Goal: Transaction & Acquisition: Purchase product/service

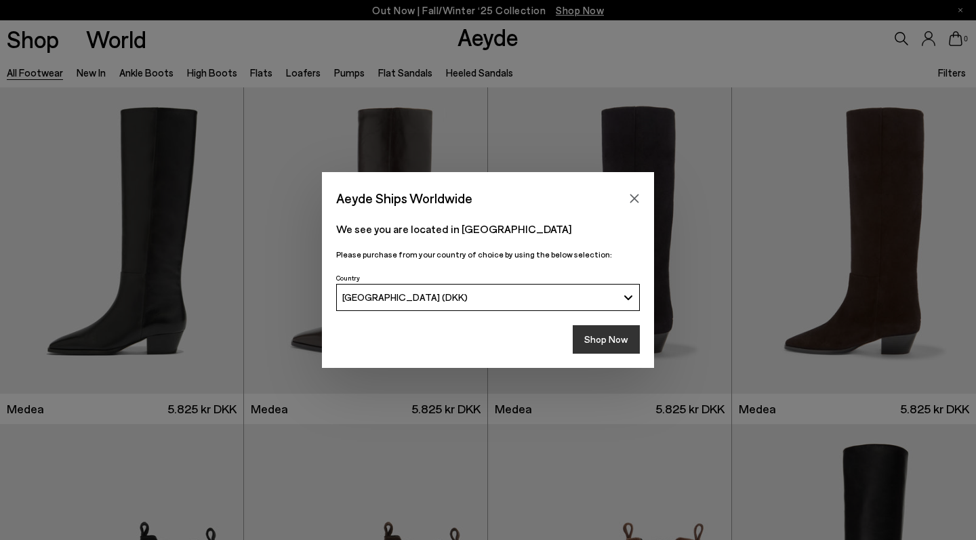
click at [612, 328] on button "Shop Now" at bounding box center [606, 339] width 67 height 28
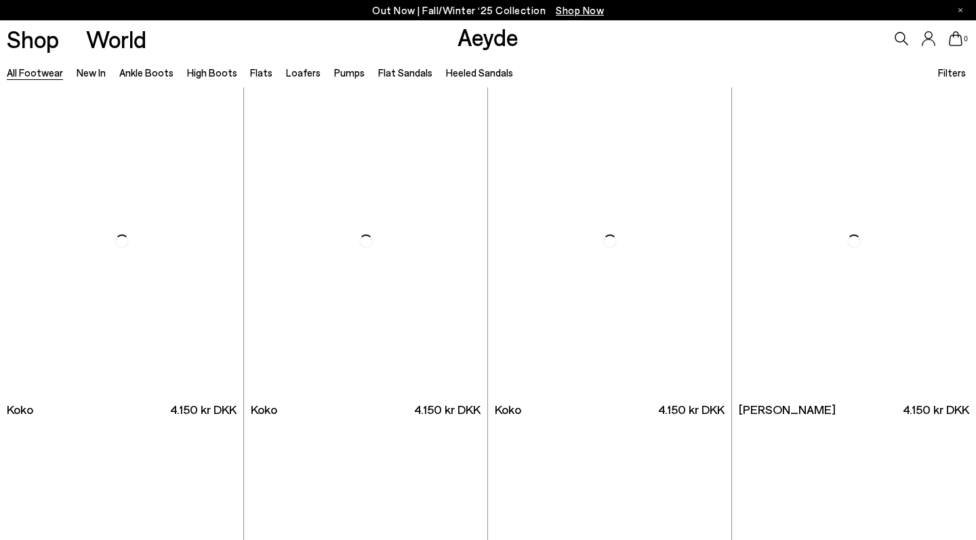
scroll to position [1684, 0]
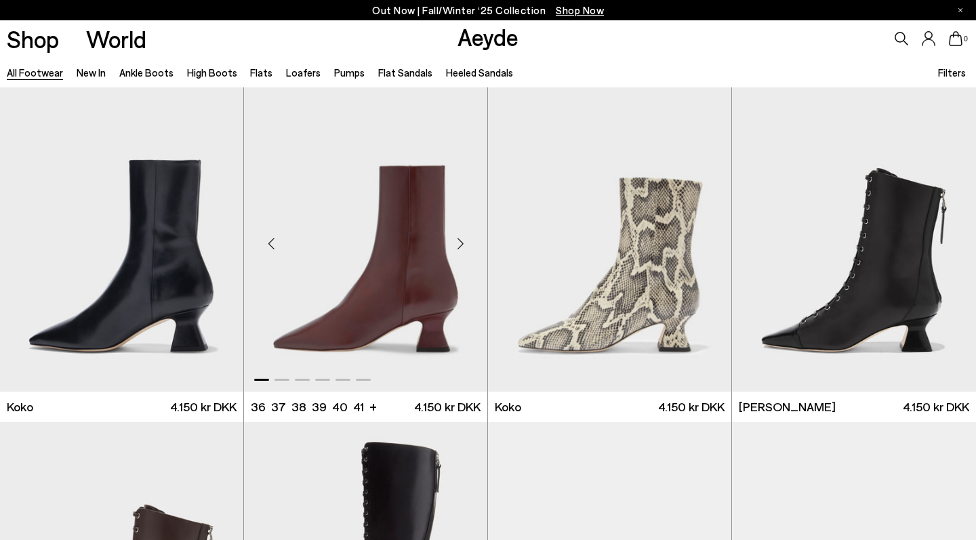
click at [453, 239] on div "Next slide" at bounding box center [460, 244] width 41 height 41
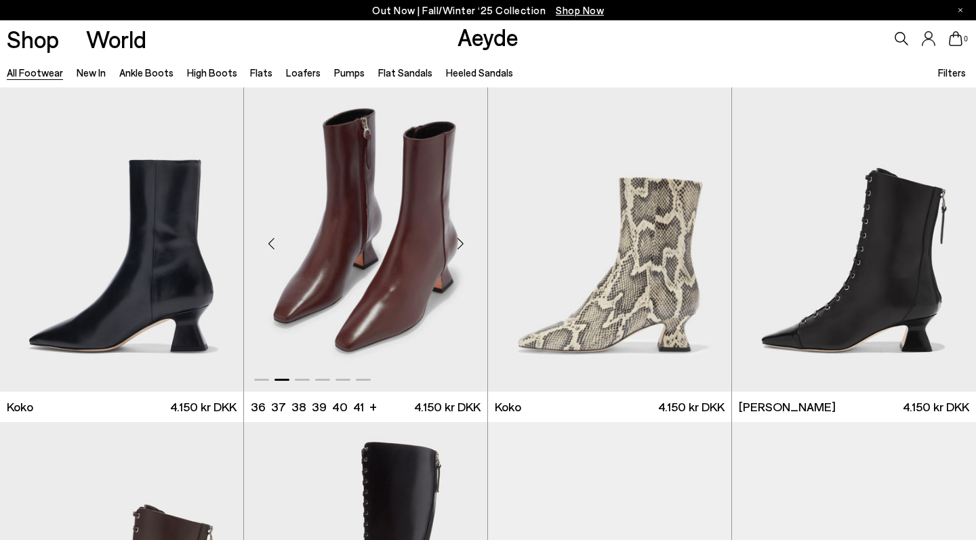
click at [453, 239] on div "Next slide" at bounding box center [460, 244] width 41 height 41
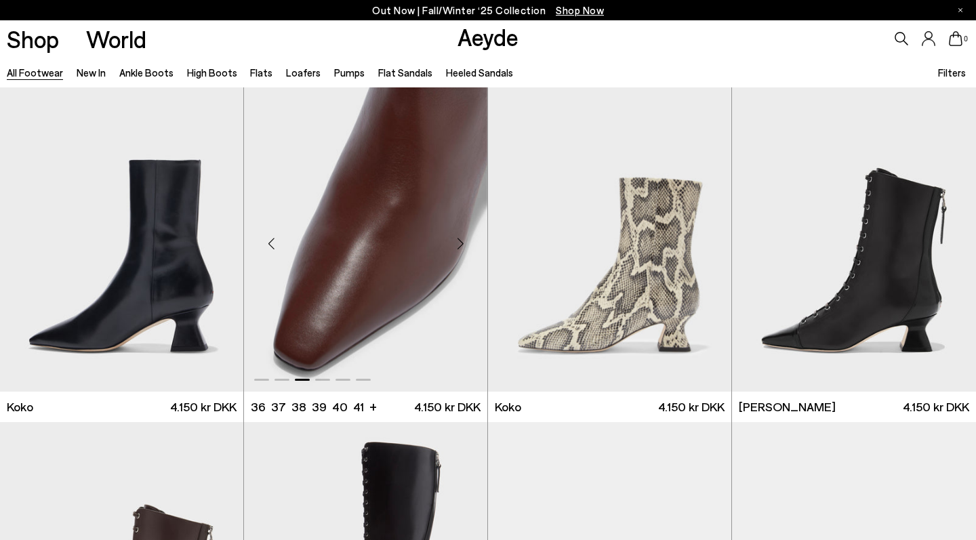
click at [453, 239] on div "Next slide" at bounding box center [460, 244] width 41 height 41
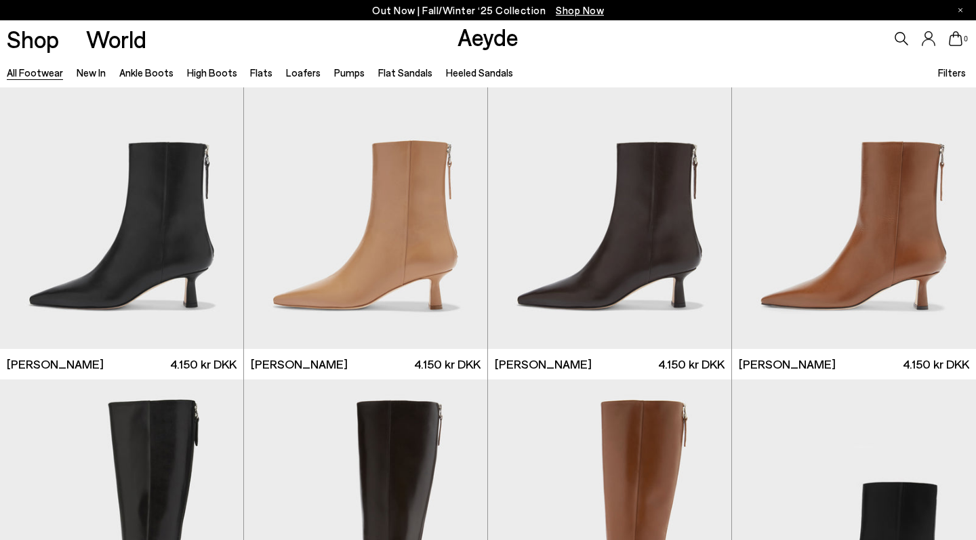
scroll to position [2413, 0]
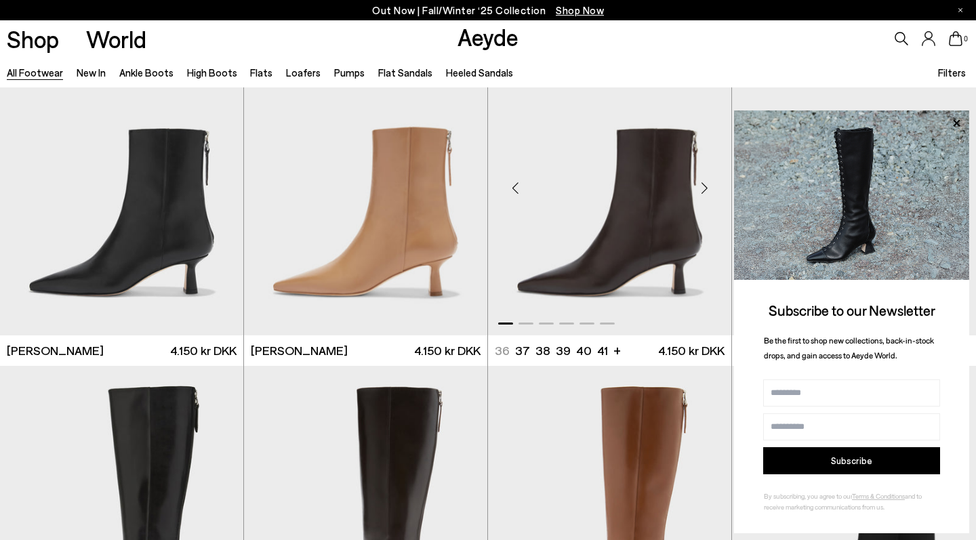
click at [703, 195] on div "Next slide" at bounding box center [704, 188] width 41 height 41
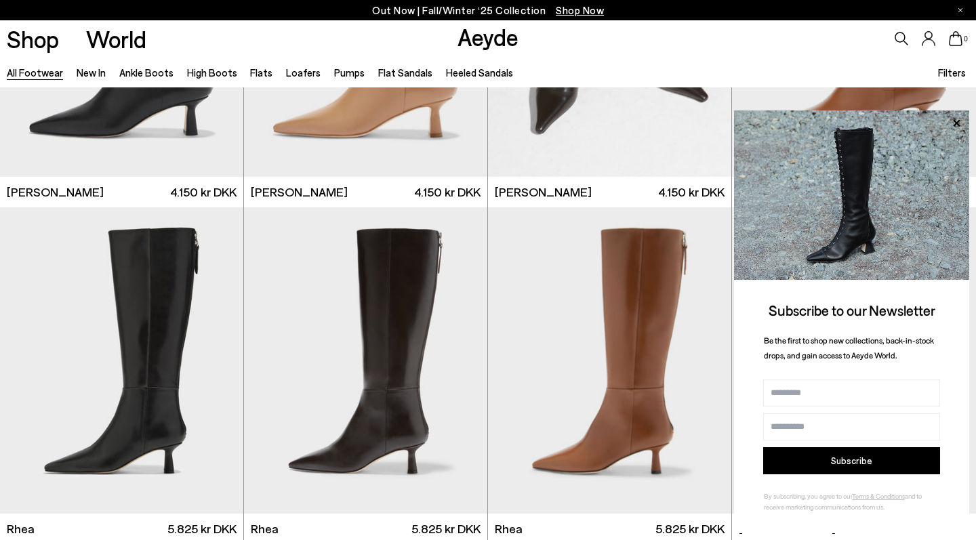
scroll to position [2511, 0]
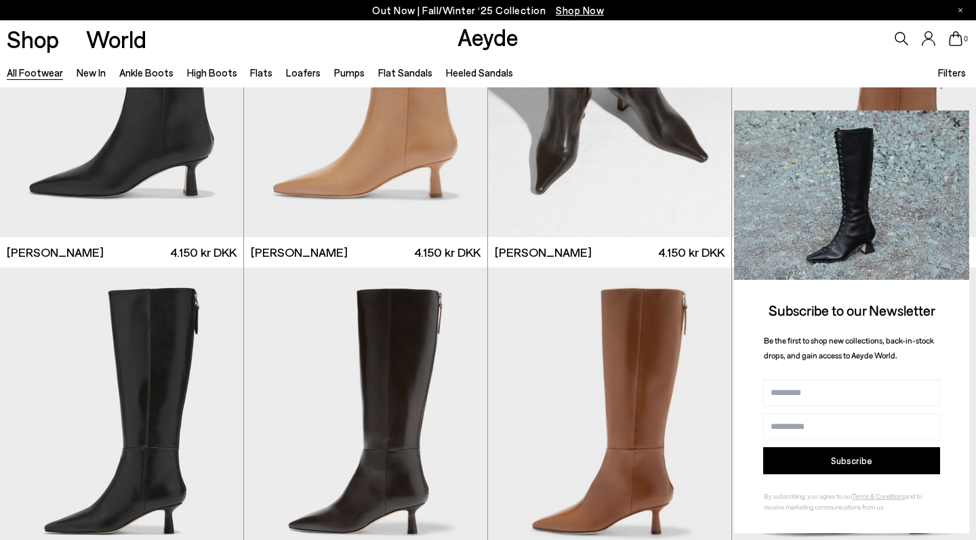
click at [960, 125] on icon at bounding box center [956, 124] width 18 height 18
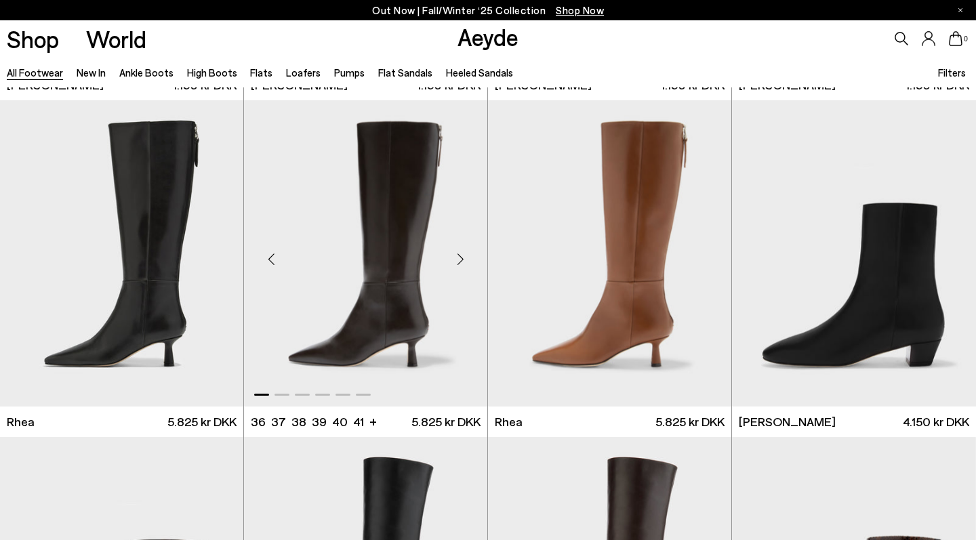
scroll to position [2682, 0]
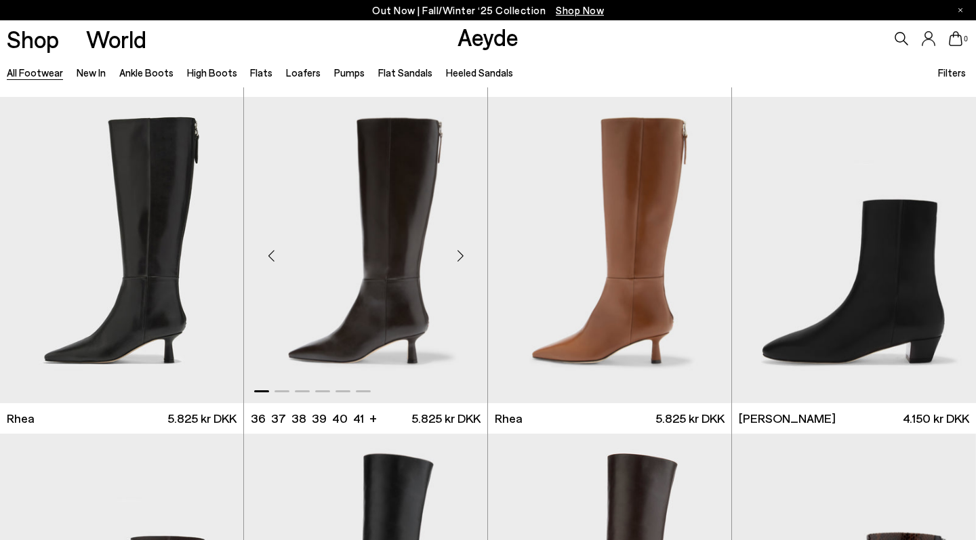
click at [457, 251] on div "Next slide" at bounding box center [460, 255] width 41 height 41
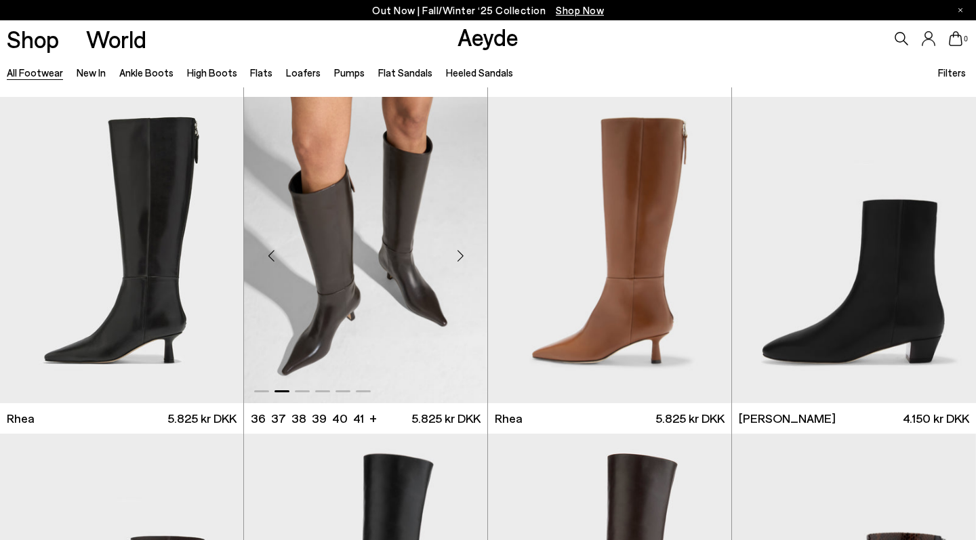
click at [457, 251] on div "Next slide" at bounding box center [460, 255] width 41 height 41
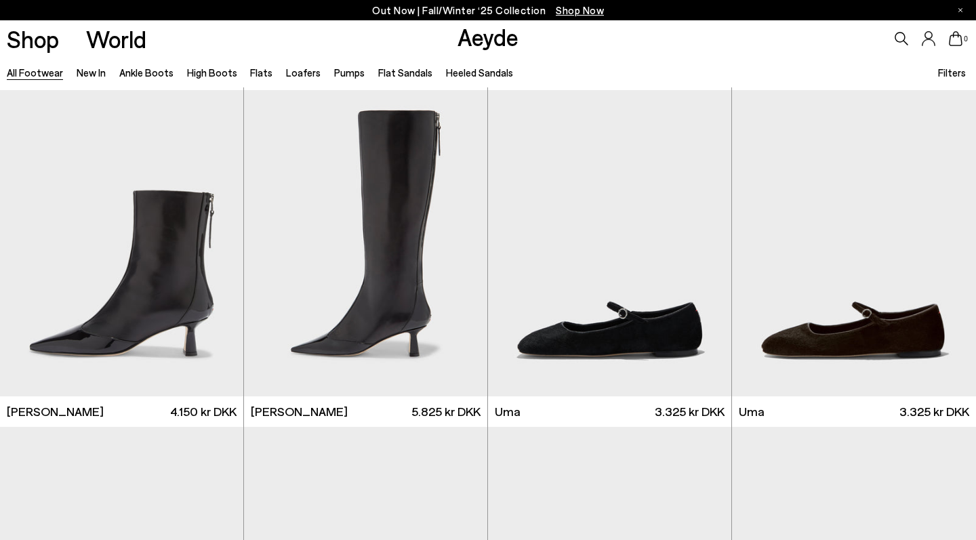
scroll to position [3386, 0]
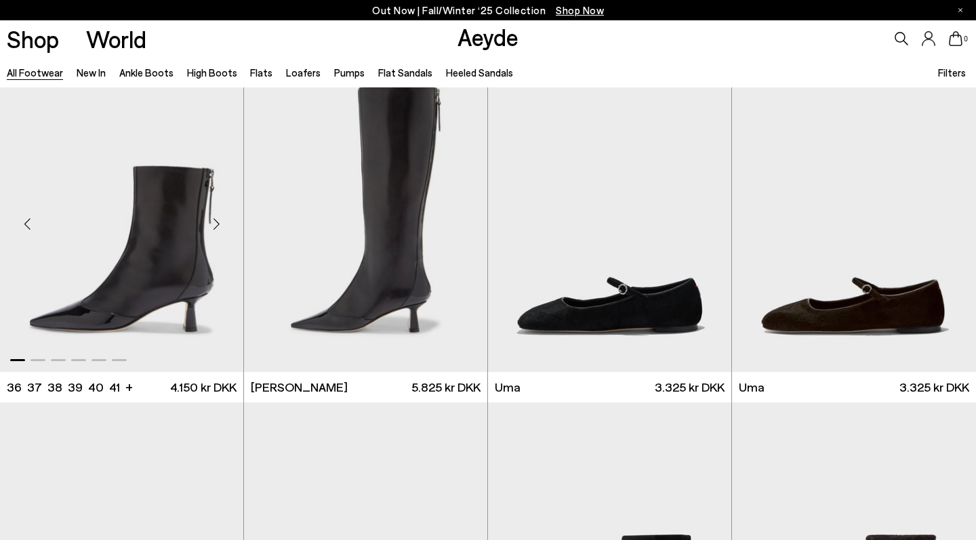
click at [216, 227] on div "Next slide" at bounding box center [216, 224] width 41 height 41
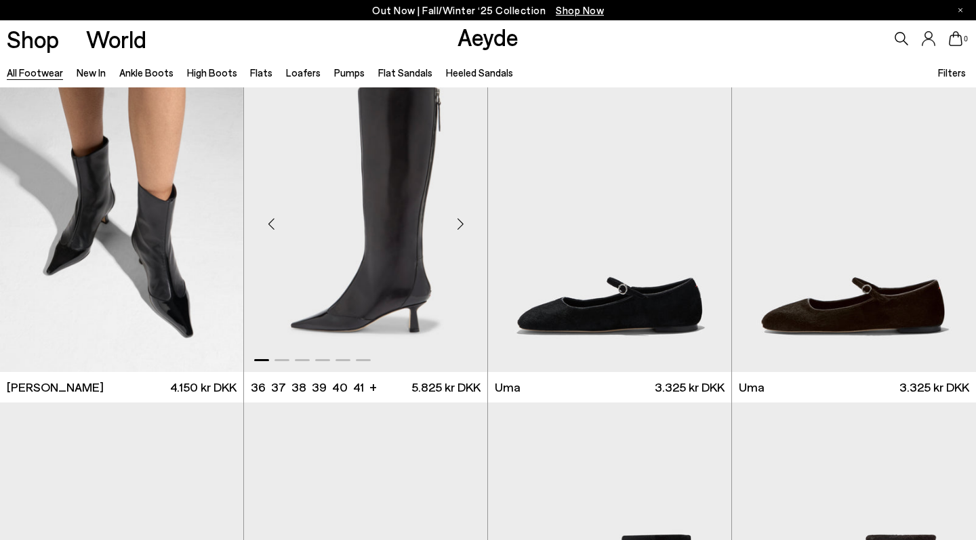
click at [461, 218] on div "Next slide" at bounding box center [460, 224] width 41 height 41
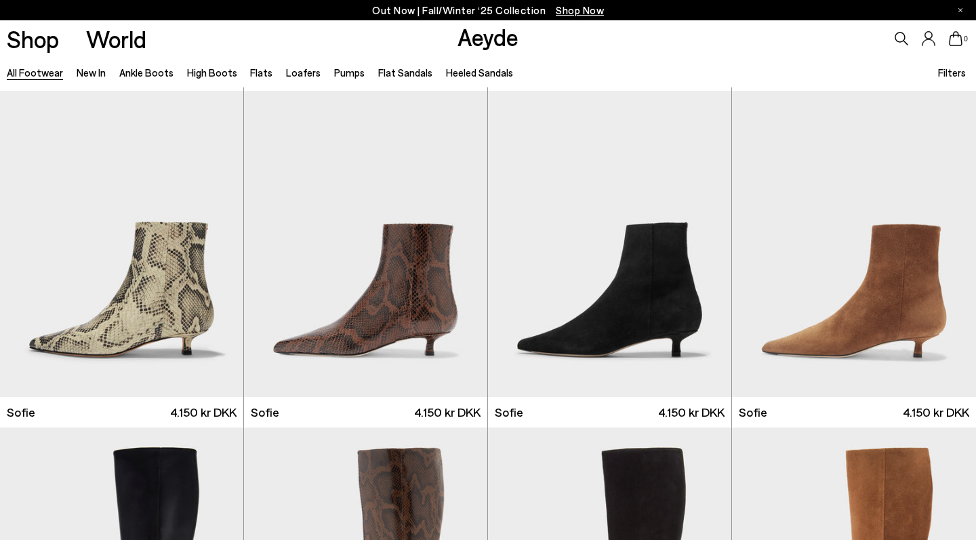
scroll to position [4378, 0]
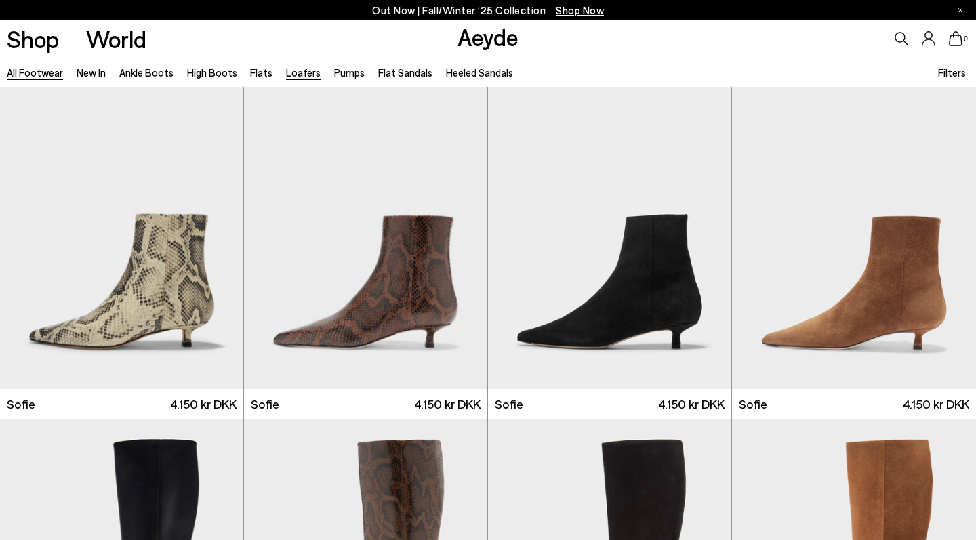
click at [300, 72] on link "Loafers" at bounding box center [303, 72] width 35 height 12
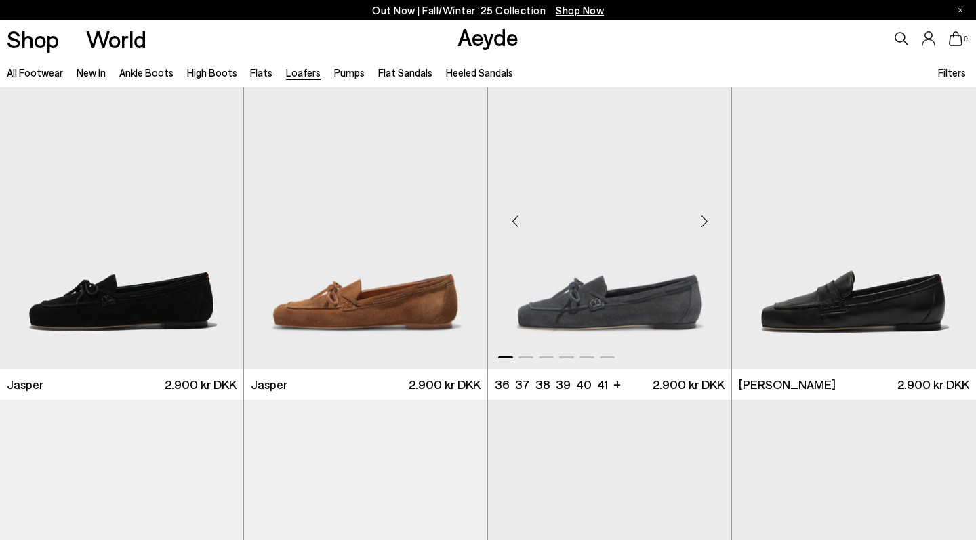
scroll to position [15, 0]
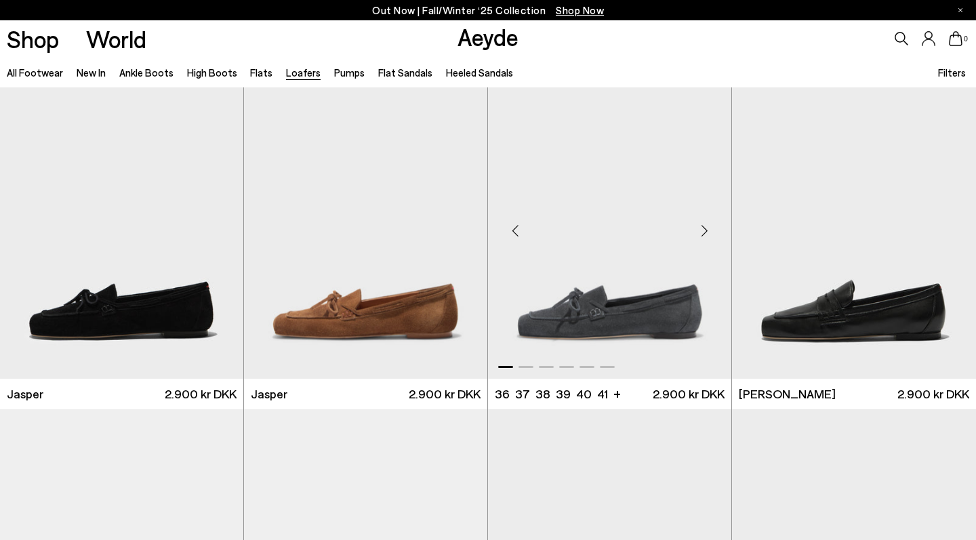
click at [701, 237] on div "Next slide" at bounding box center [704, 231] width 41 height 41
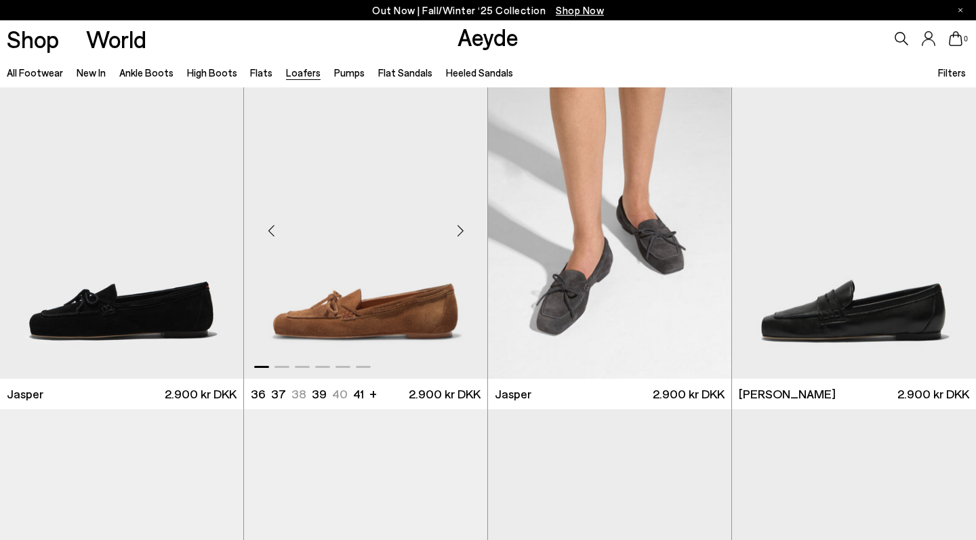
click at [462, 230] on div "Next slide" at bounding box center [460, 231] width 41 height 41
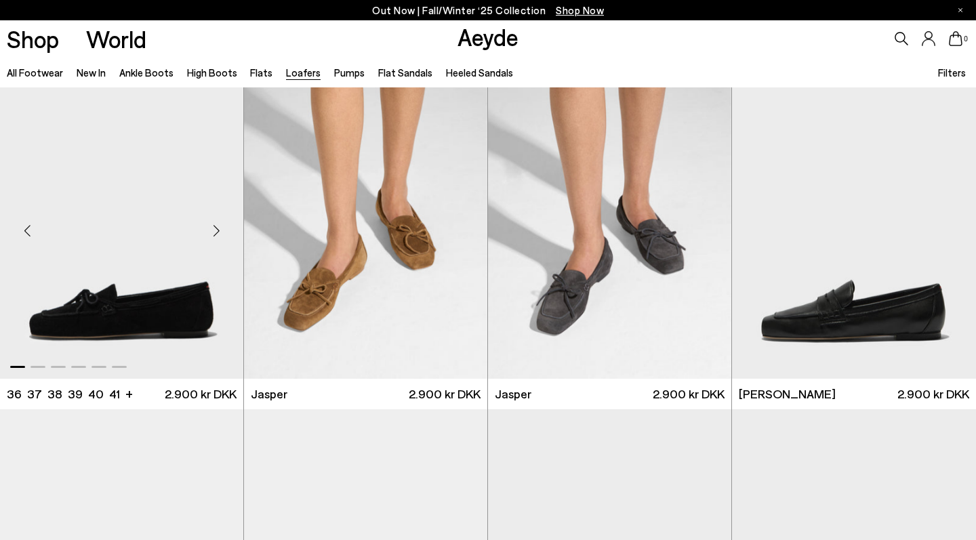
click at [218, 230] on div "Next slide" at bounding box center [216, 231] width 41 height 41
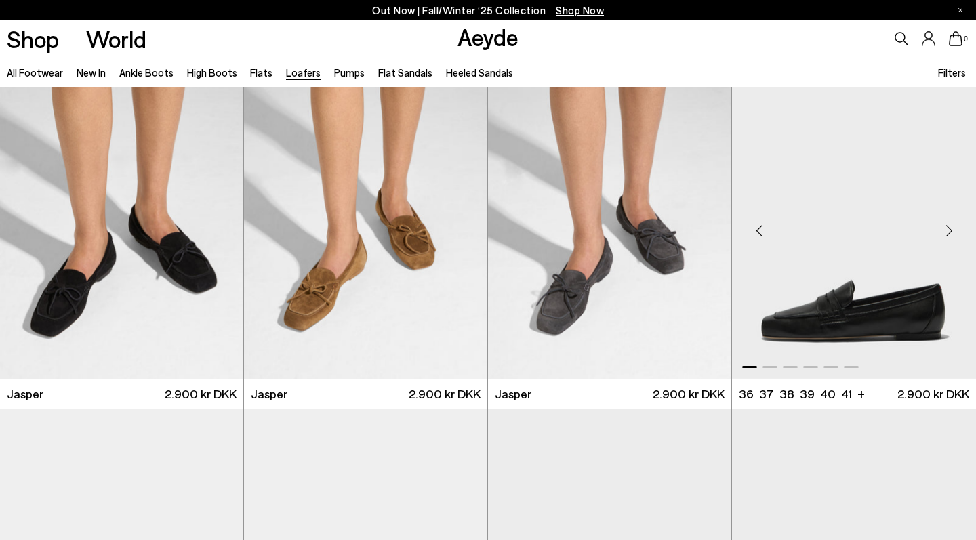
click at [947, 230] on div "Next slide" at bounding box center [948, 231] width 41 height 41
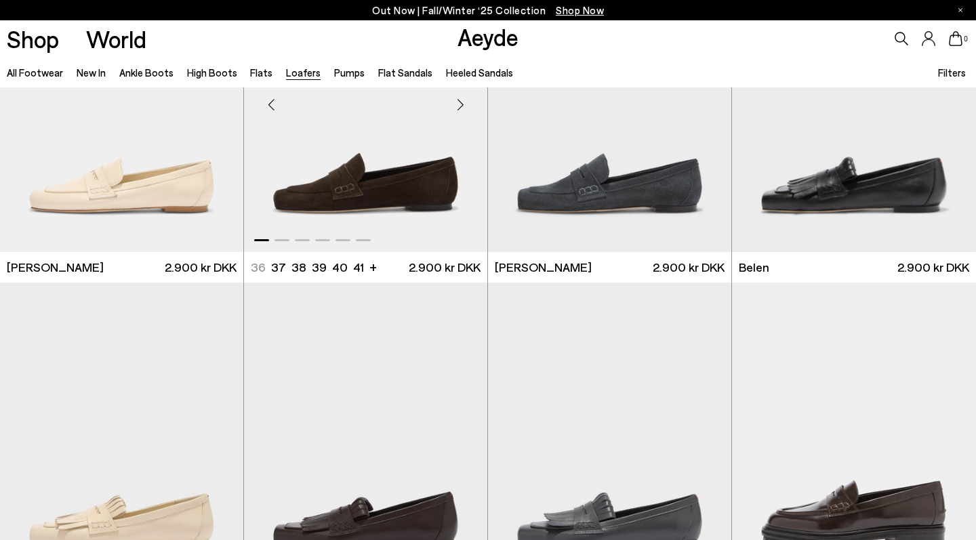
scroll to position [436, 0]
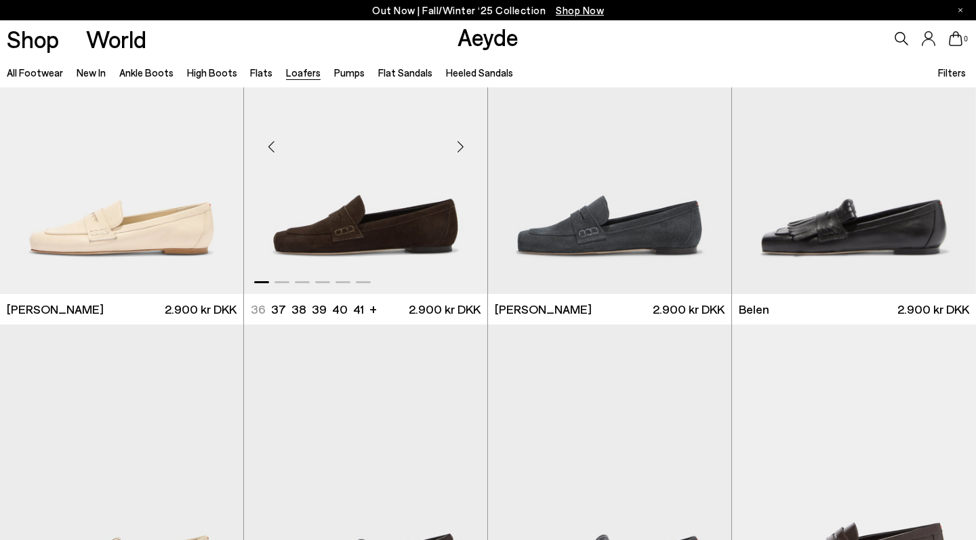
click at [458, 151] on div "Next slide" at bounding box center [460, 146] width 41 height 41
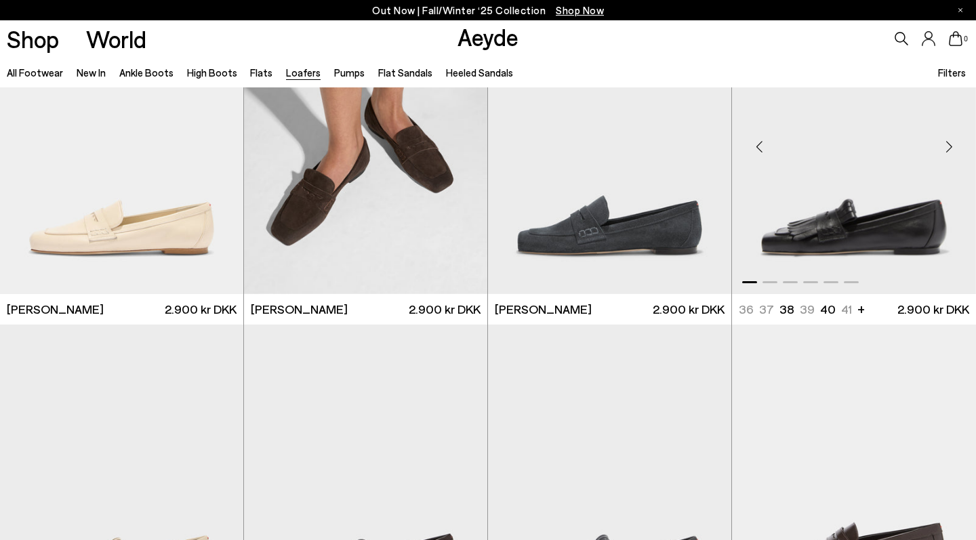
click at [944, 153] on div "Next slide" at bounding box center [948, 146] width 41 height 41
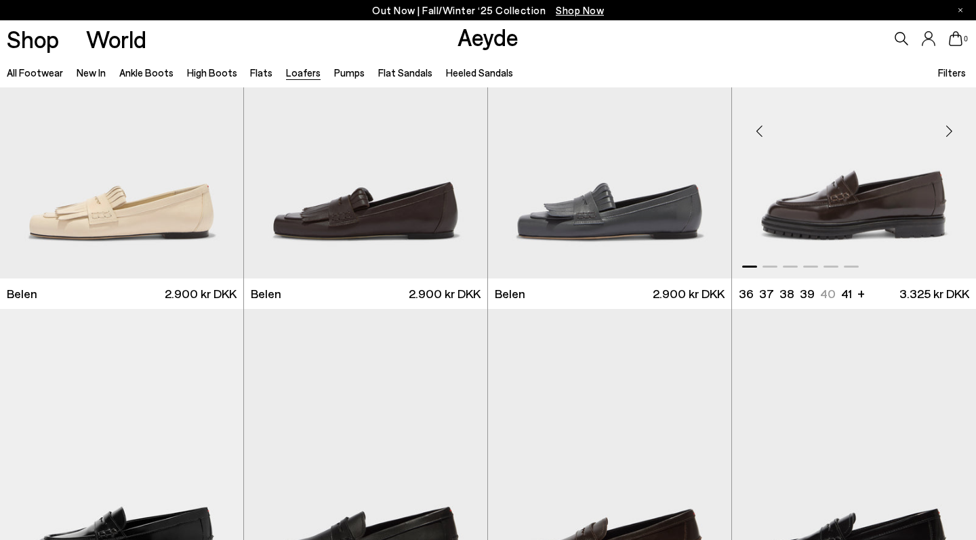
scroll to position [738, 0]
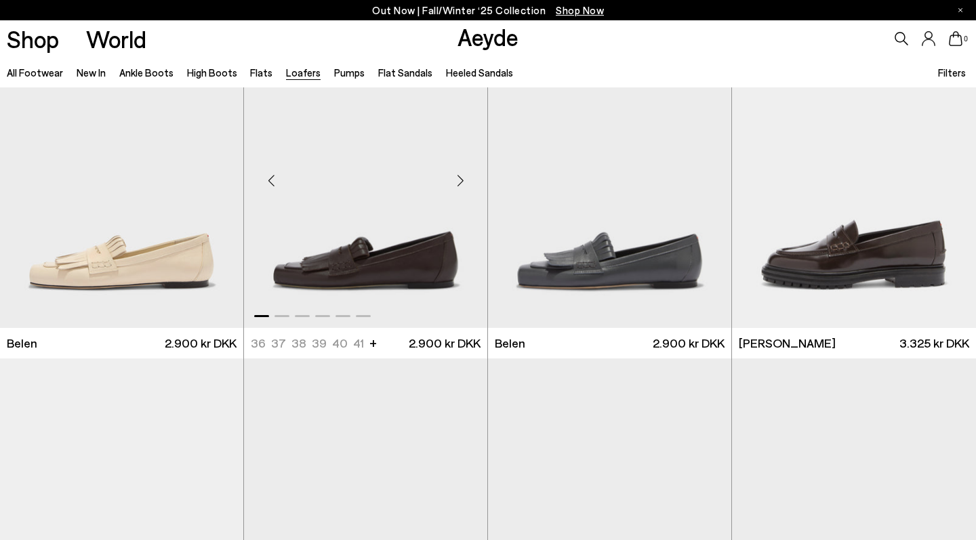
click at [461, 190] on div "Next slide" at bounding box center [460, 181] width 41 height 41
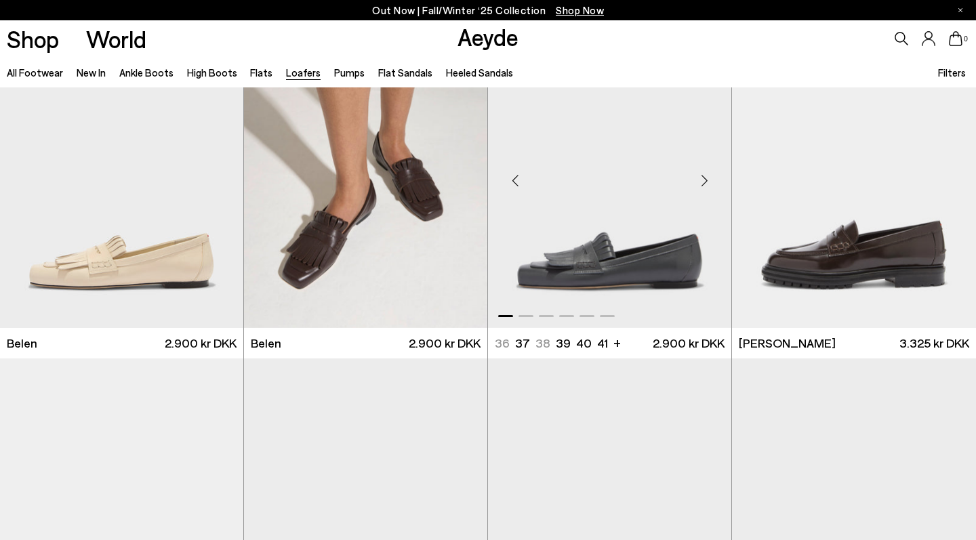
click at [704, 181] on div "Next slide" at bounding box center [704, 181] width 41 height 41
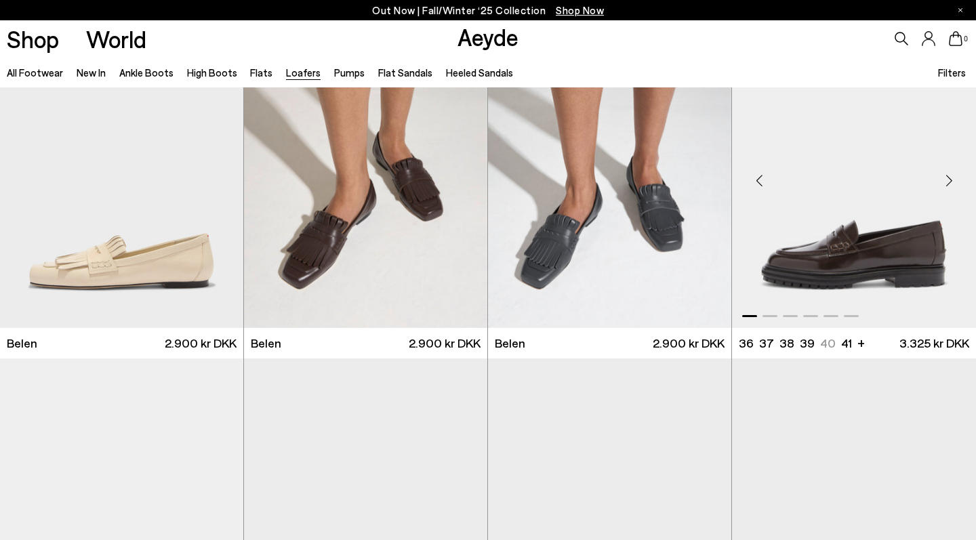
click at [937, 184] on div "Next slide" at bounding box center [948, 181] width 41 height 41
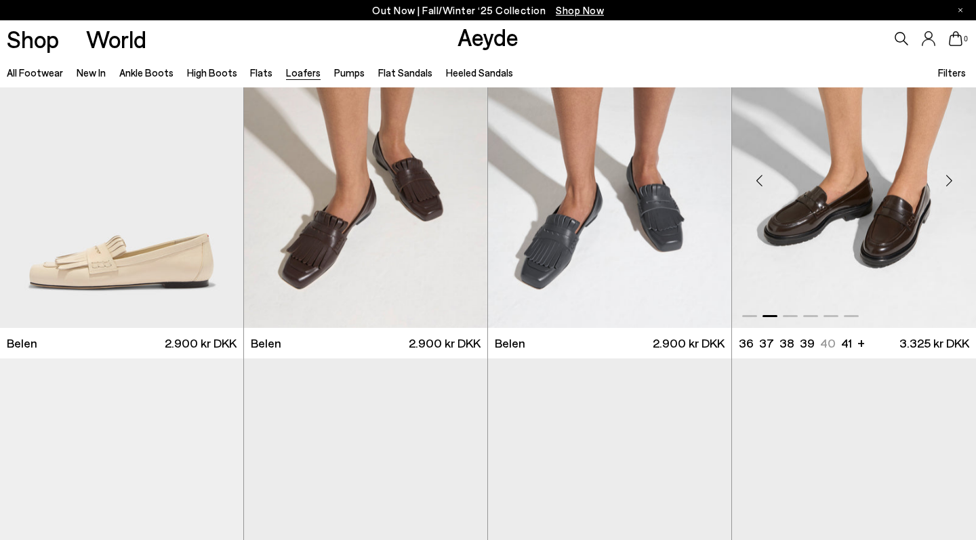
click at [937, 184] on div "Next slide" at bounding box center [948, 181] width 41 height 41
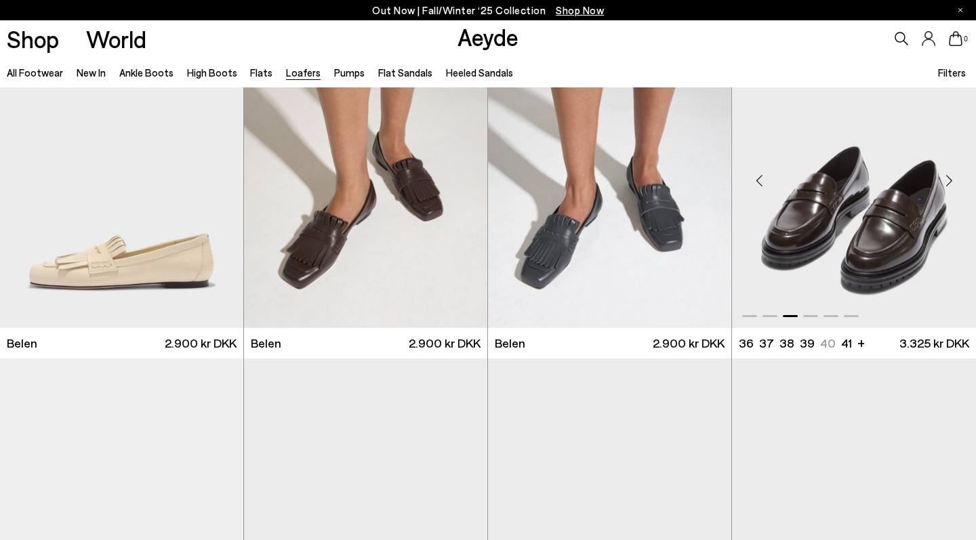
click at [937, 184] on div "Next slide" at bounding box center [948, 181] width 41 height 41
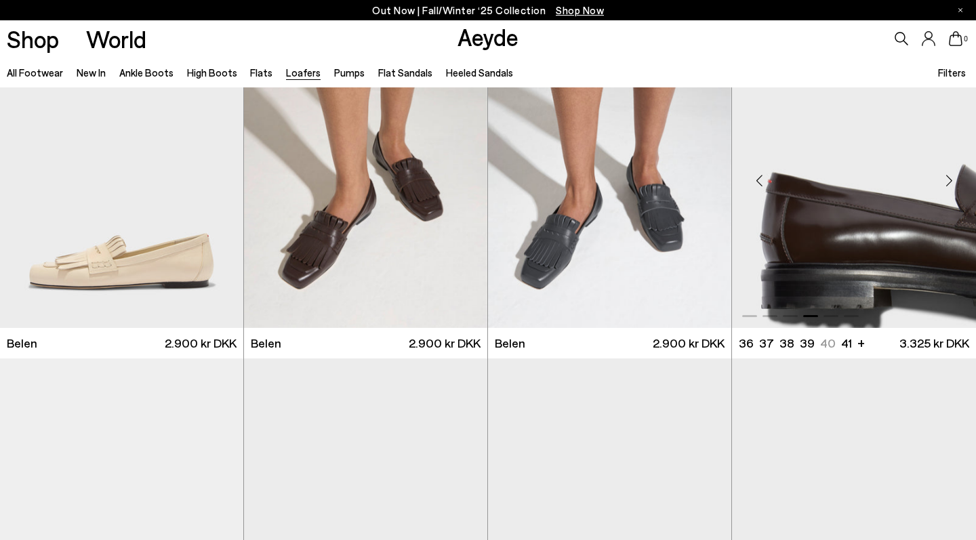
click at [937, 184] on div "Next slide" at bounding box center [948, 181] width 41 height 41
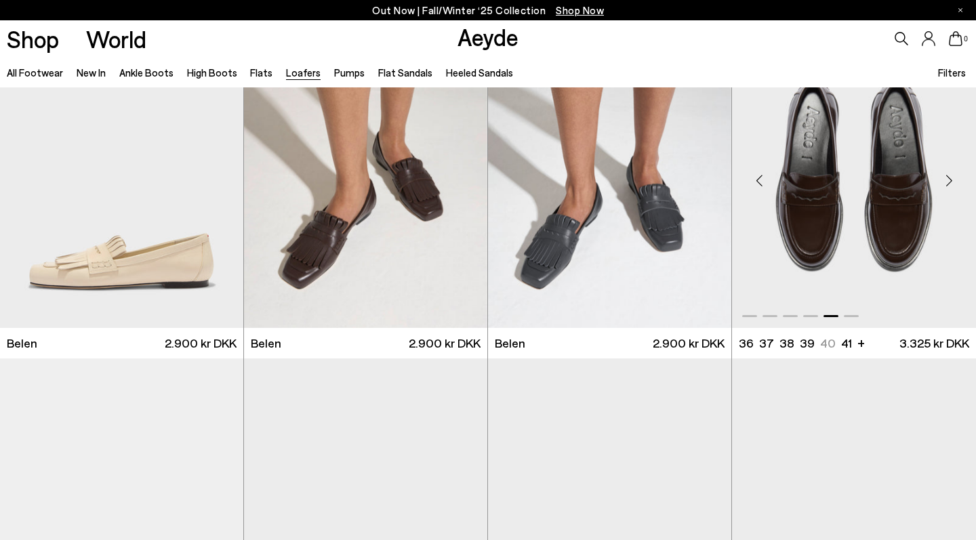
click at [937, 184] on div "Next slide" at bounding box center [948, 181] width 41 height 41
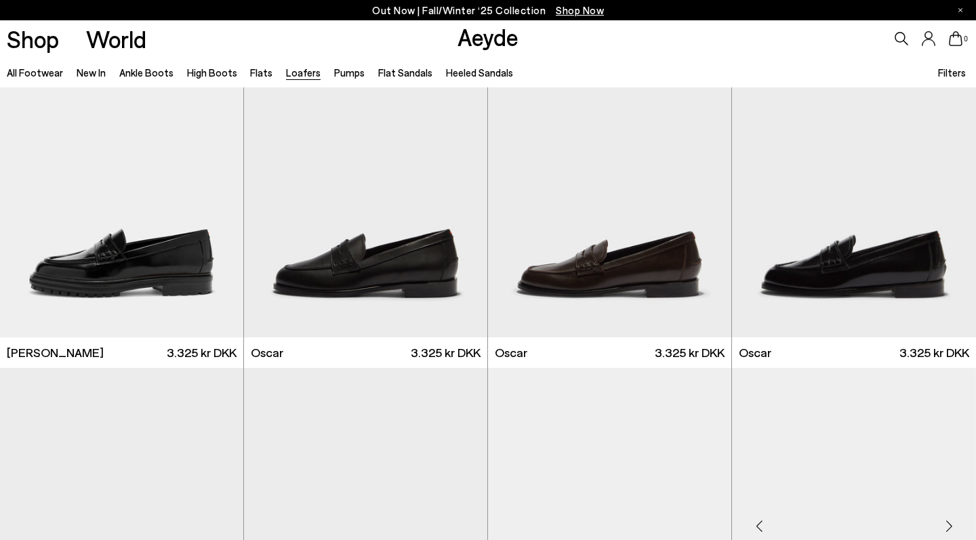
scroll to position [1053, 0]
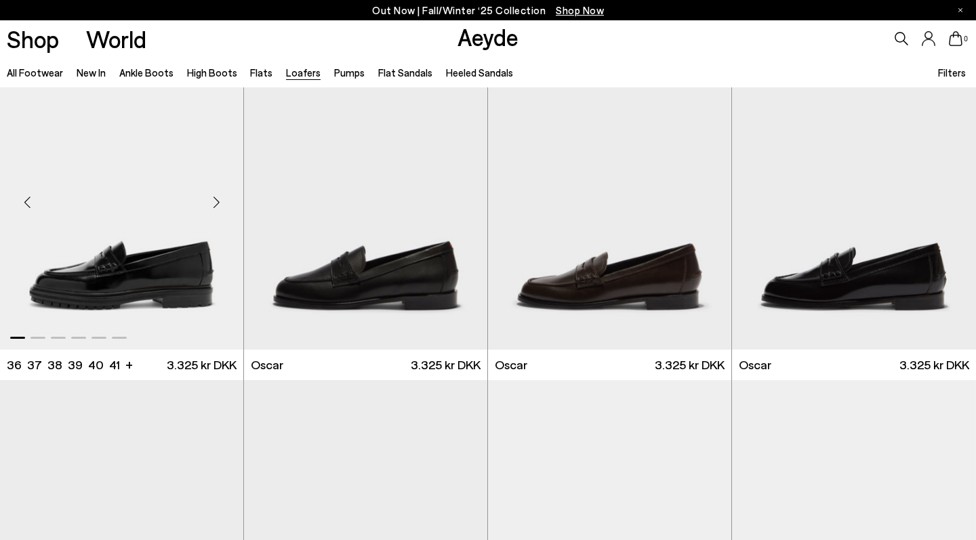
click at [217, 203] on div "Next slide" at bounding box center [216, 202] width 41 height 41
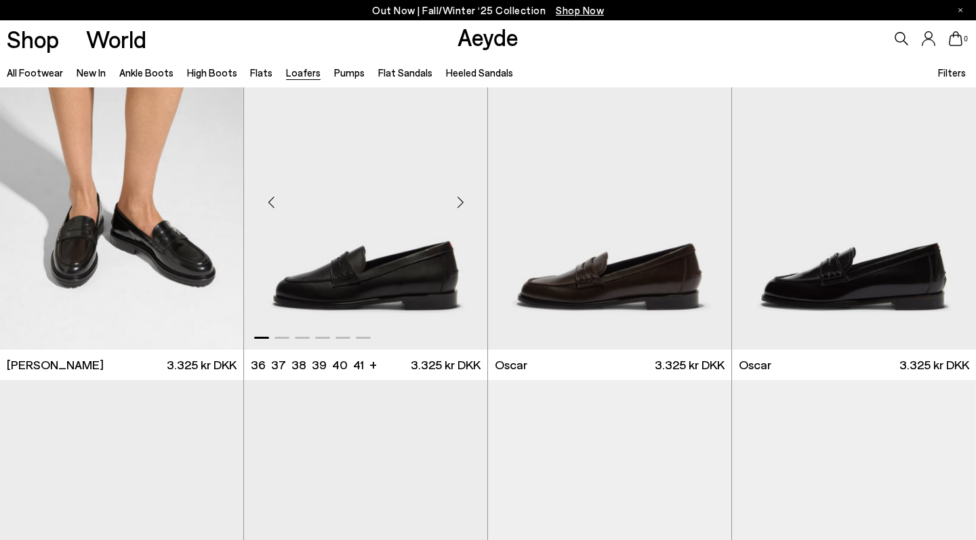
click at [453, 207] on div "Next slide" at bounding box center [460, 202] width 41 height 41
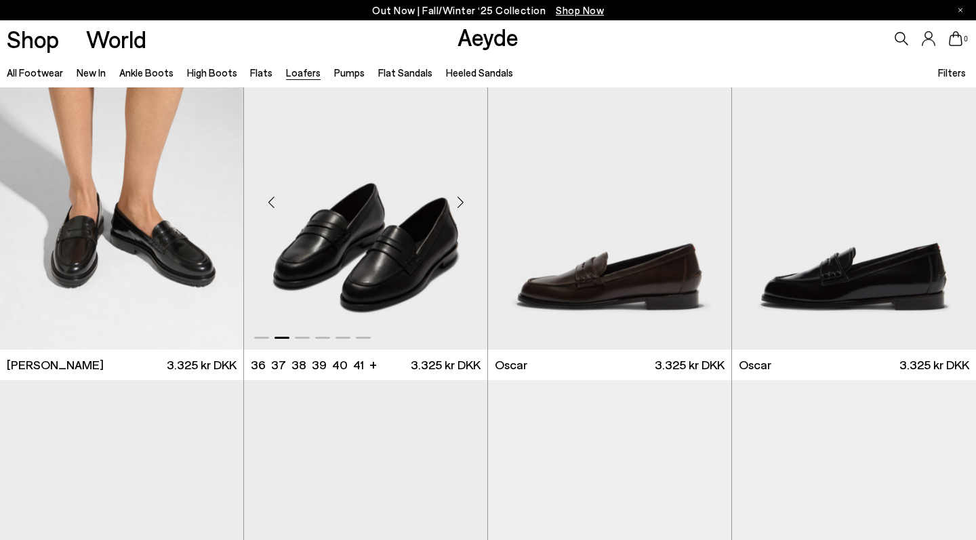
click at [453, 207] on div "Next slide" at bounding box center [460, 202] width 41 height 41
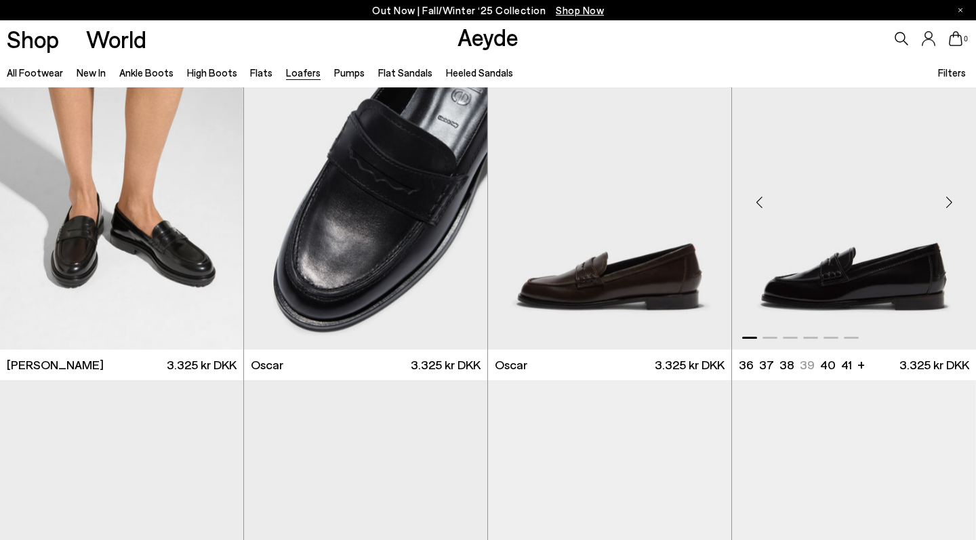
click at [947, 204] on div "Next slide" at bounding box center [948, 202] width 41 height 41
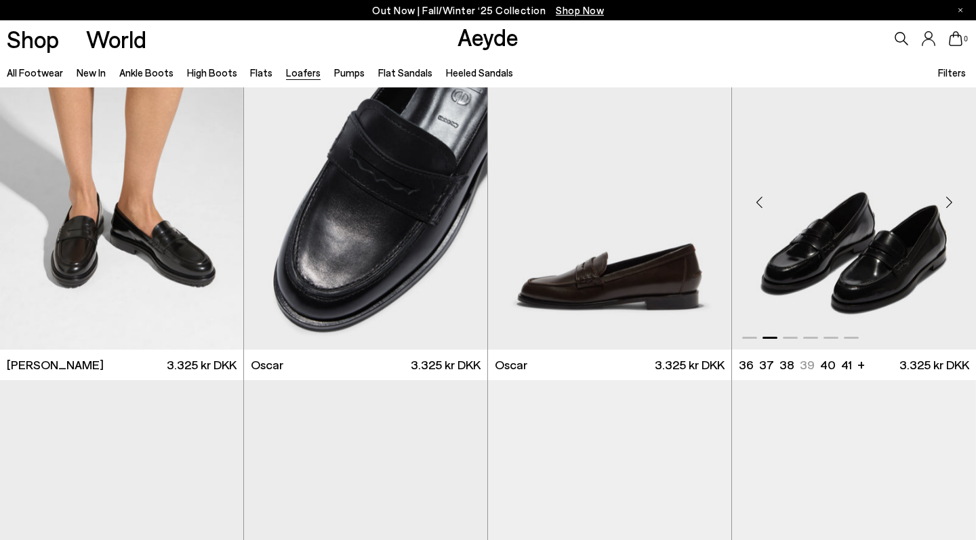
click at [947, 204] on div "Next slide" at bounding box center [948, 202] width 41 height 41
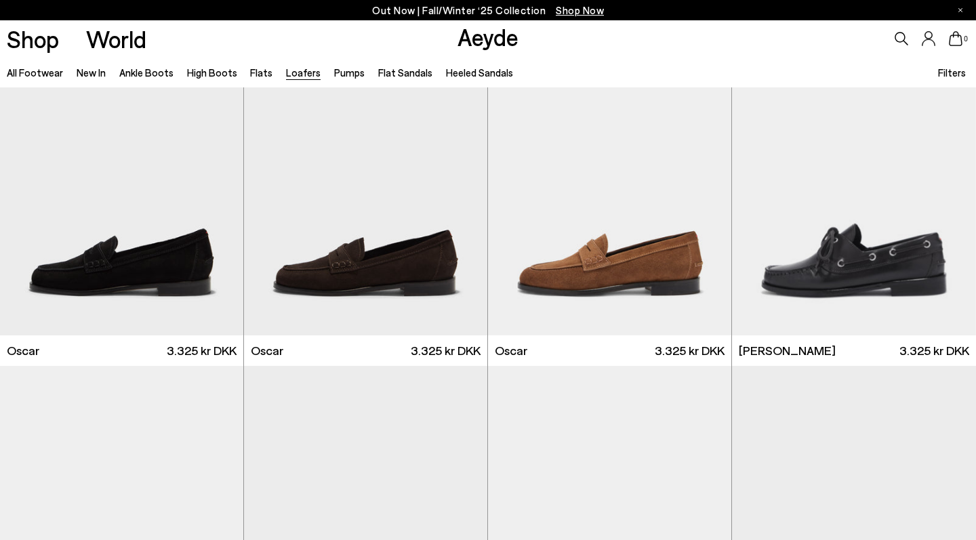
scroll to position [1404, 0]
click at [213, 190] on div "Next slide" at bounding box center [216, 187] width 41 height 41
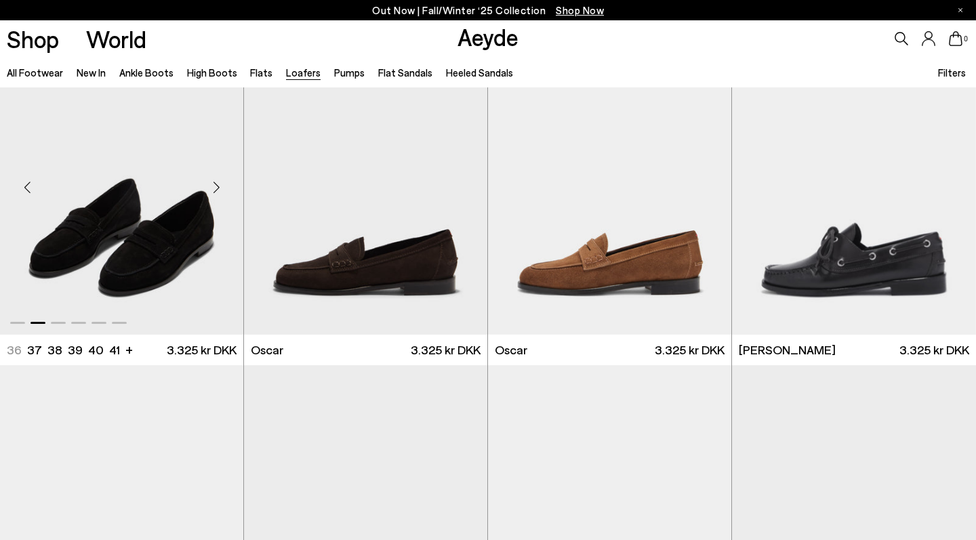
click at [213, 190] on div "Next slide" at bounding box center [216, 187] width 41 height 41
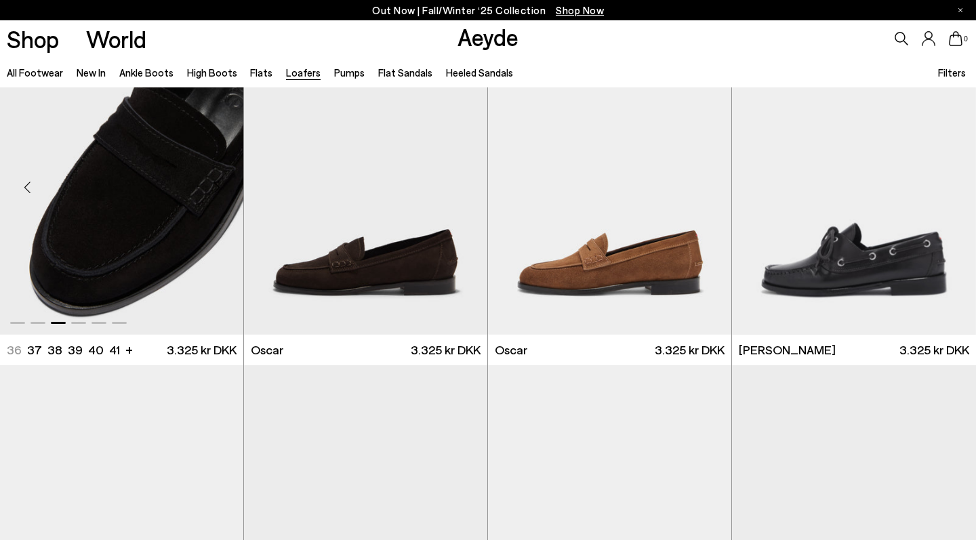
click at [213, 190] on div "Next slide" at bounding box center [216, 187] width 41 height 41
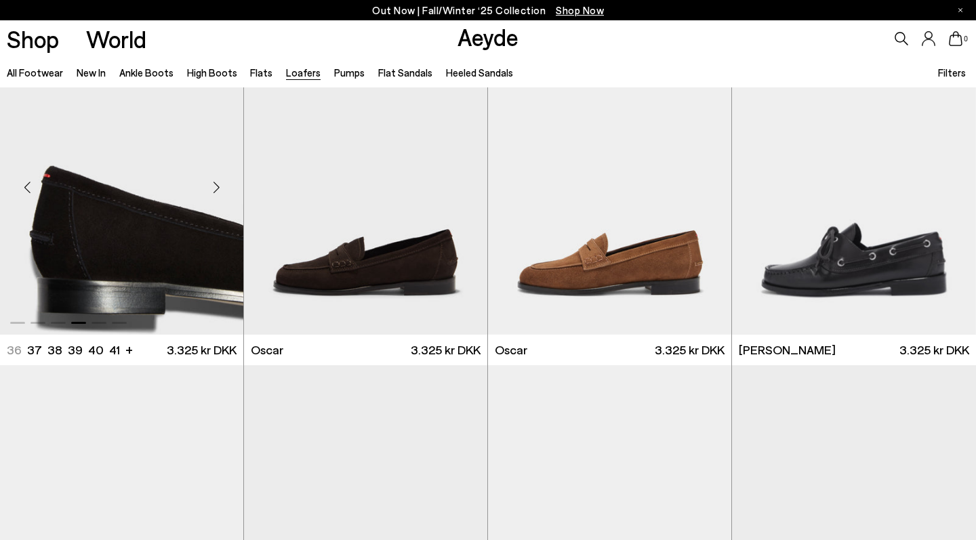
click at [213, 190] on div "Next slide" at bounding box center [216, 187] width 41 height 41
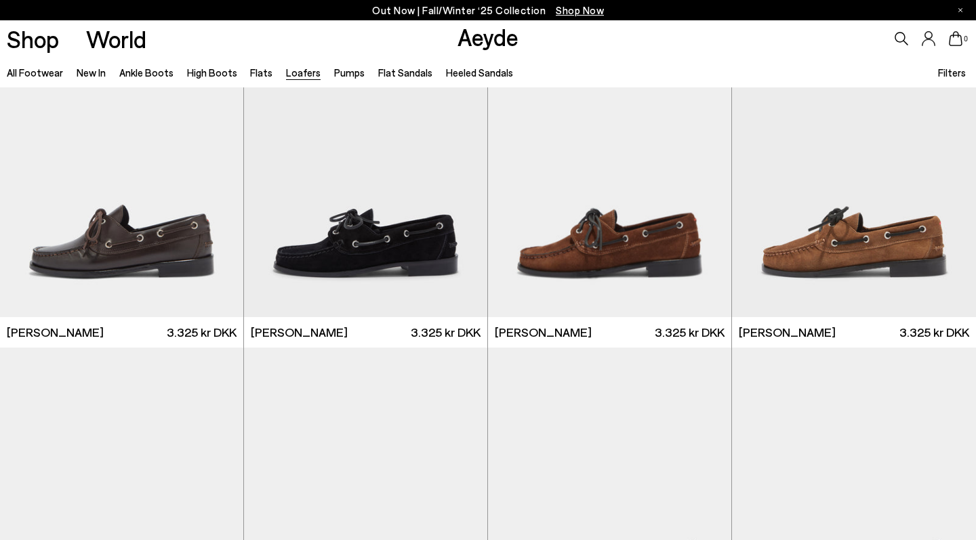
scroll to position [1761, 0]
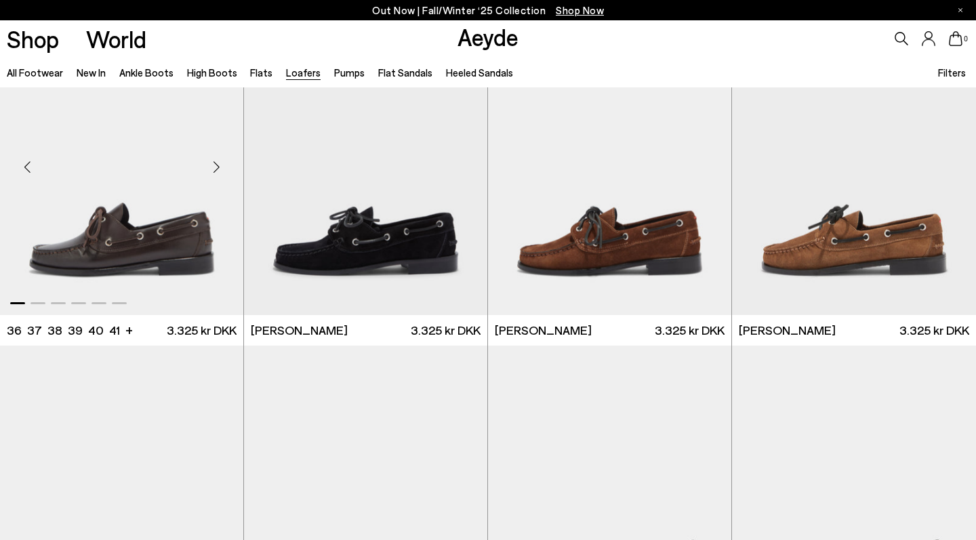
click at [211, 171] on div "Next slide" at bounding box center [216, 167] width 41 height 41
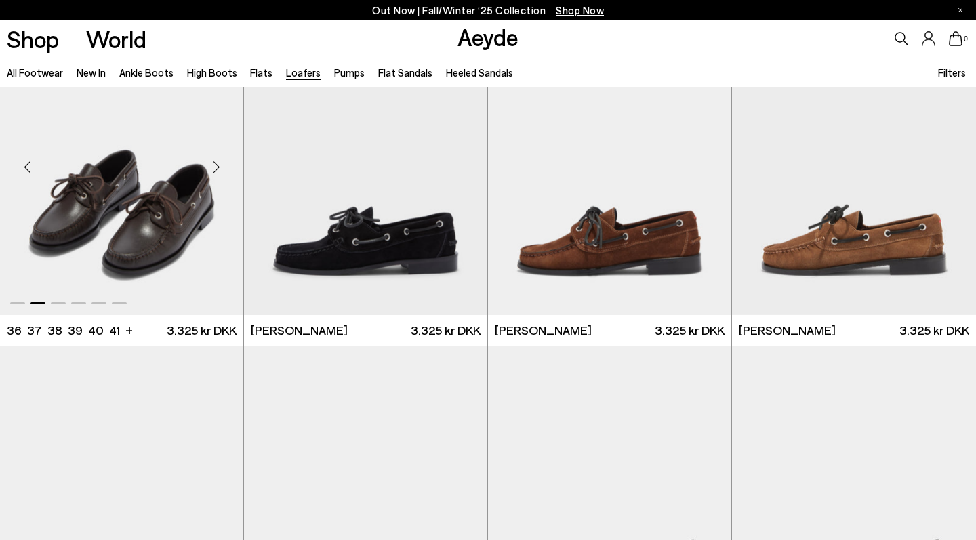
click at [211, 171] on div "Next slide" at bounding box center [216, 167] width 41 height 41
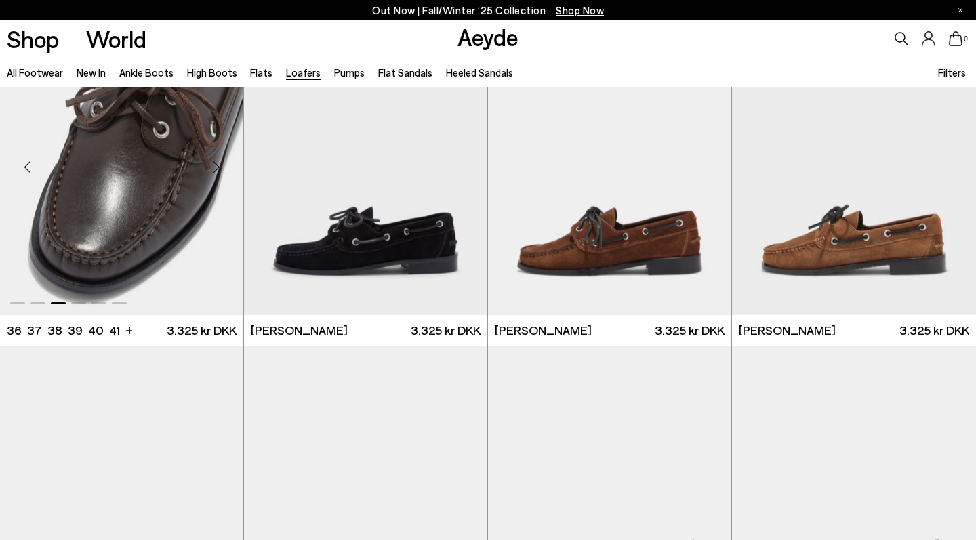
click at [211, 171] on div "Next slide" at bounding box center [216, 167] width 41 height 41
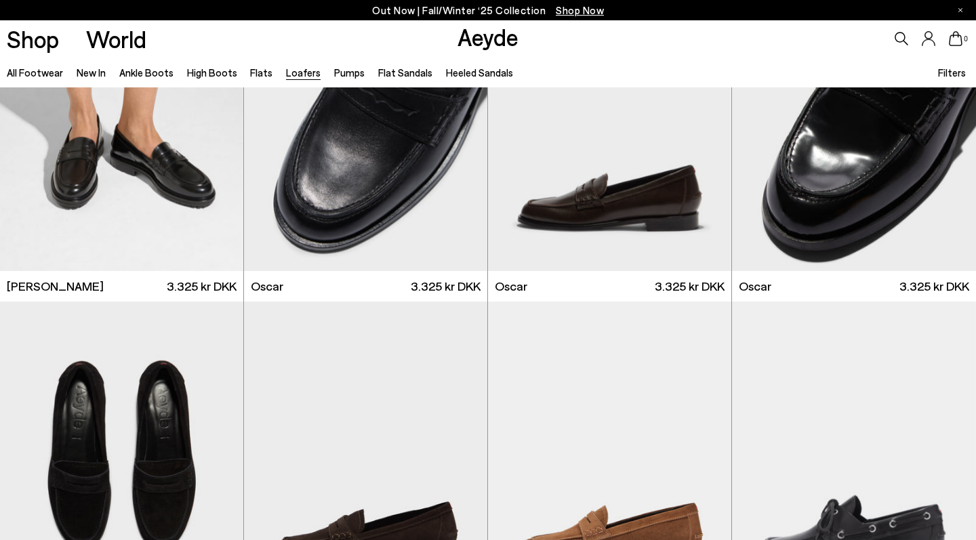
scroll to position [710, 0]
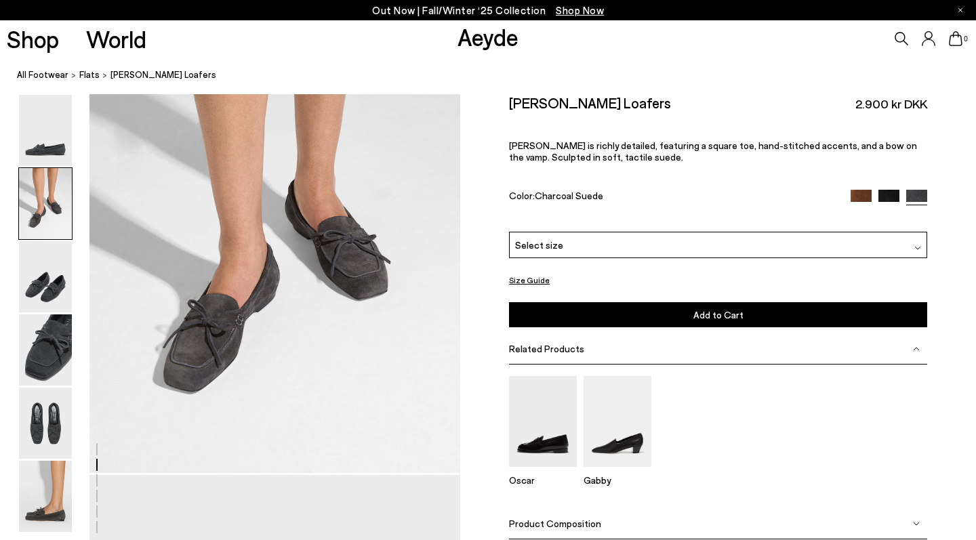
scroll to position [615, 0]
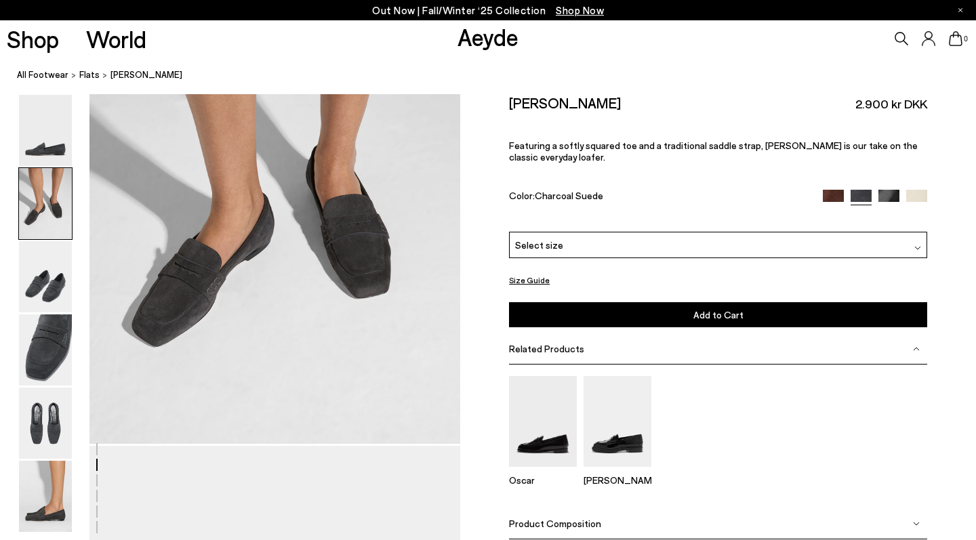
scroll to position [642, 0]
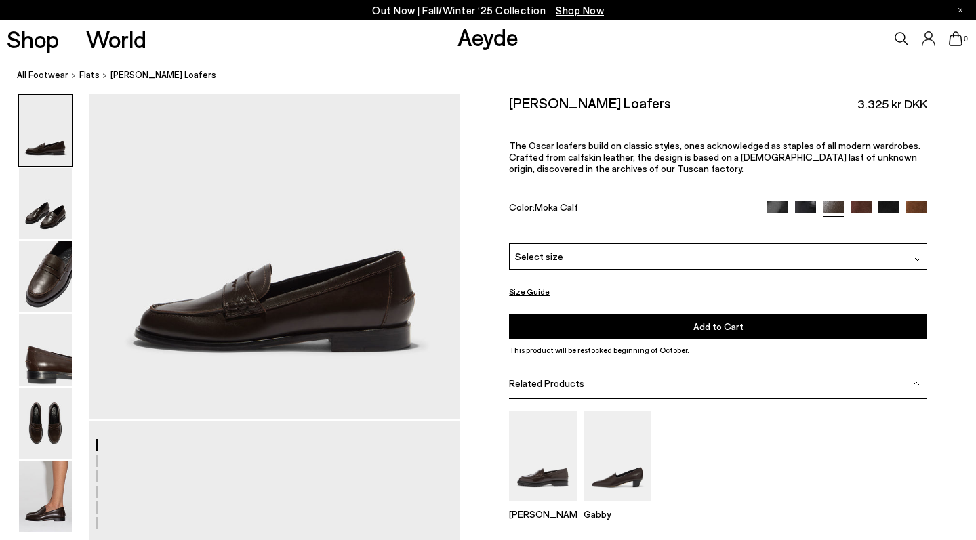
scroll to position [122, 0]
drag, startPoint x: 589, startPoint y: 201, endPoint x: 535, endPoint y: 207, distance: 53.8
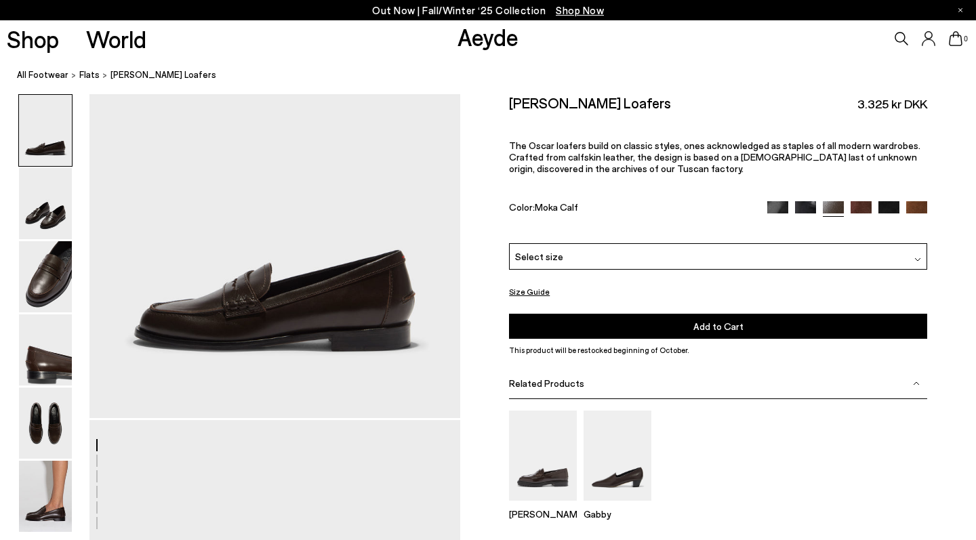
click at [535, 207] on div "Color: Moka Calf" at bounding box center [631, 209] width 245 height 16
copy div "Moka Calf"
click at [782, 206] on img at bounding box center [777, 211] width 21 height 21
